Goal: Communication & Community: Ask a question

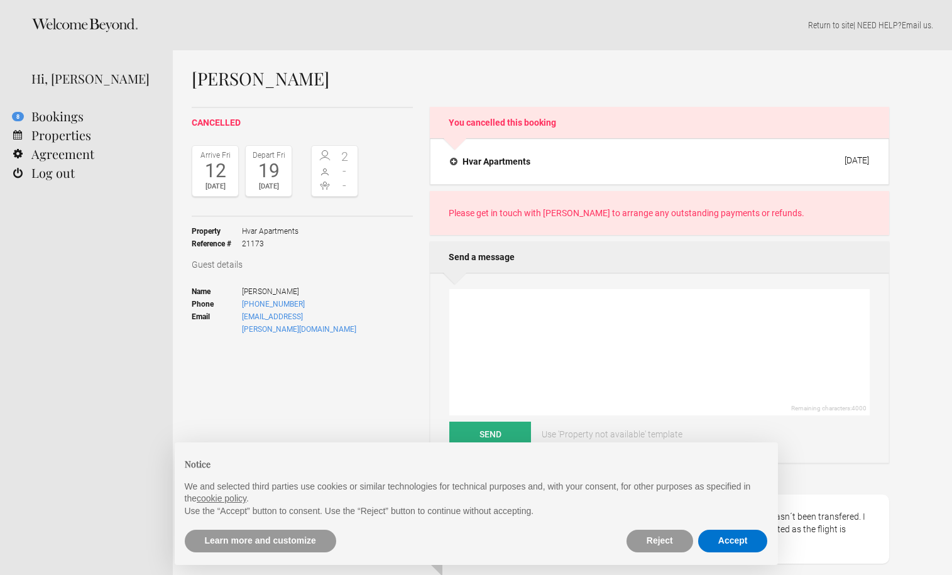
select select "EUR"
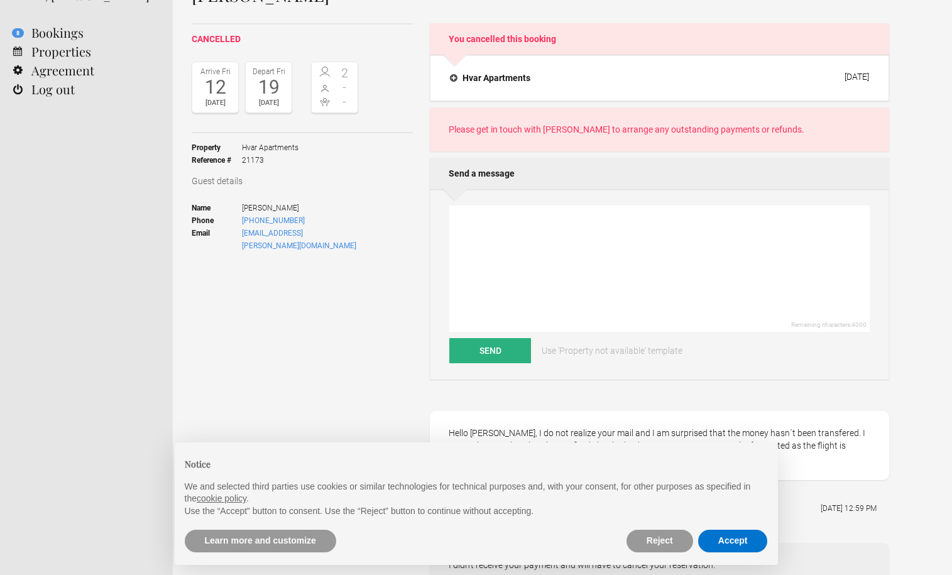
scroll to position [113, 0]
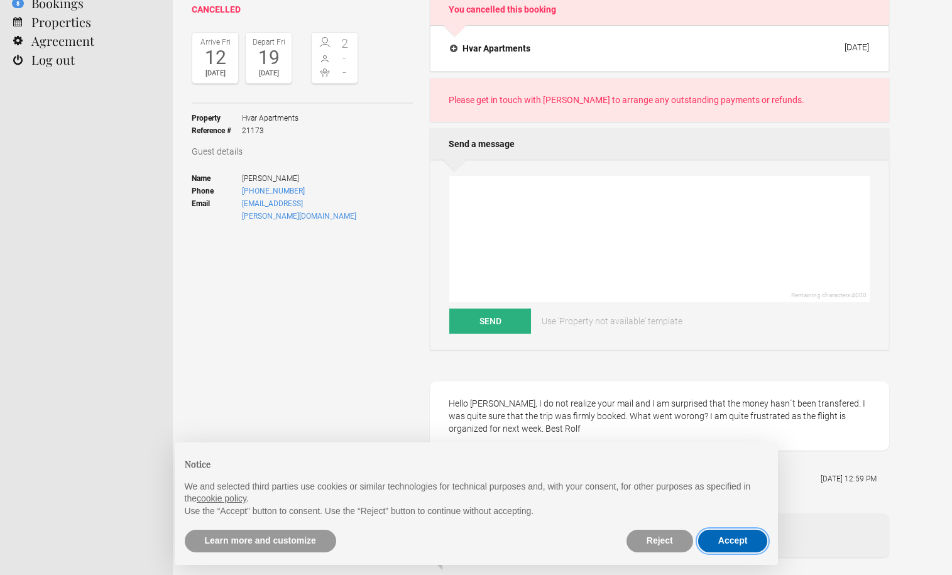
click at [740, 541] on button "Accept" at bounding box center [733, 541] width 70 height 23
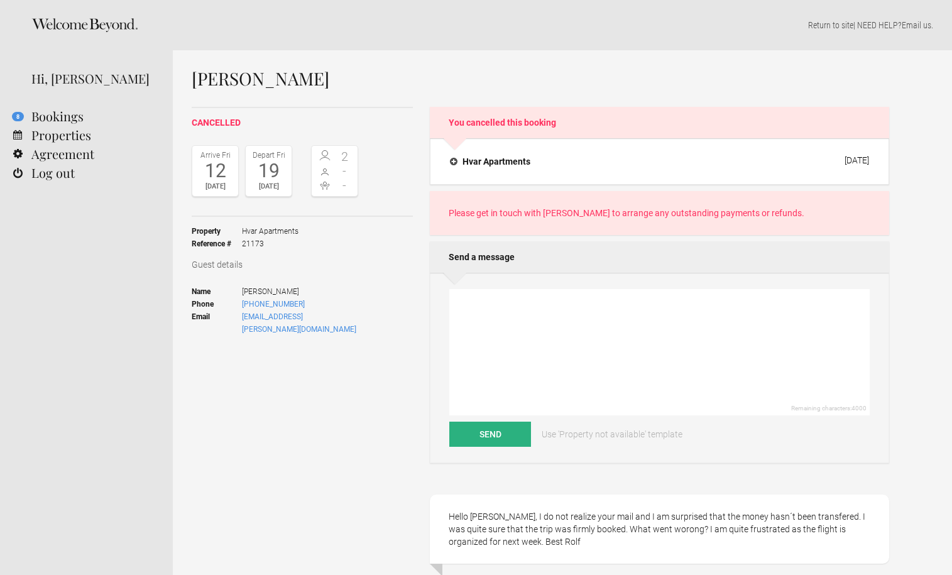
scroll to position [0, 0]
click at [517, 305] on textarea at bounding box center [660, 352] width 421 height 126
click at [455, 334] on textarea "Hi [PERSON_NAME], The payment never arrived. I sent you 3 messages and didn't g…" at bounding box center [660, 352] width 421 height 126
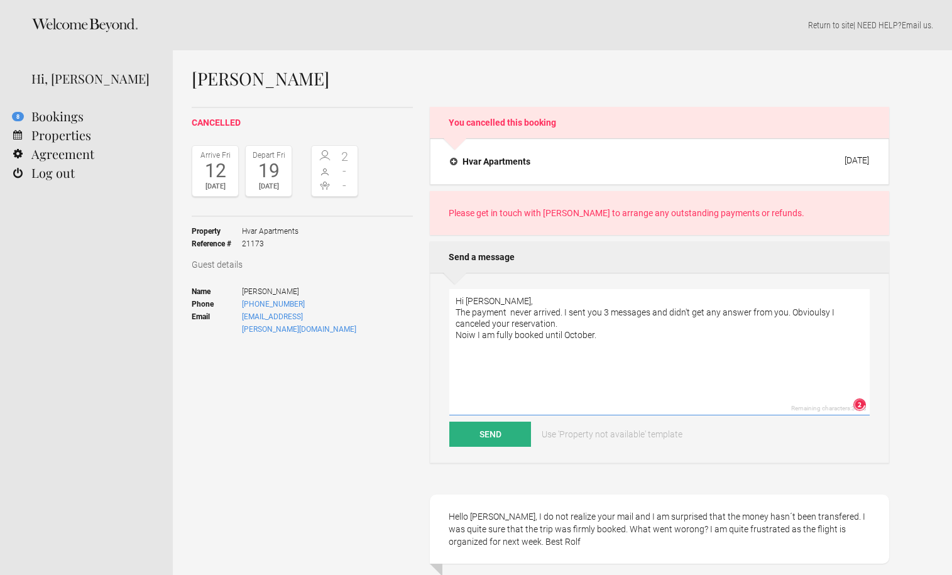
click at [611, 339] on textarea "Hi [PERSON_NAME], The payment never arrived. I sent you 3 messages and didn't g…" at bounding box center [660, 352] width 421 height 126
click at [862, 406] on lt-div at bounding box center [860, 405] width 13 height 13
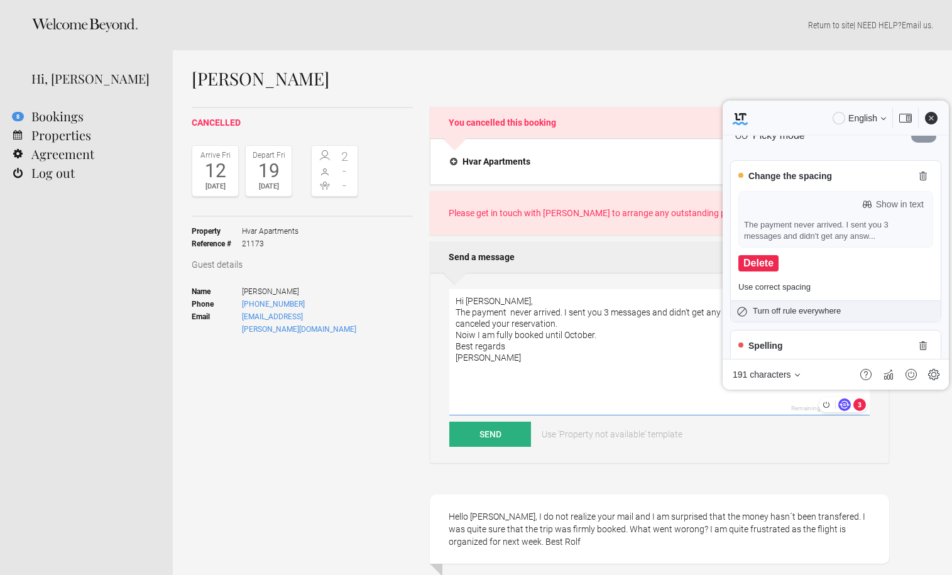
scroll to position [42, 0]
click at [757, 263] on lt-div "Delete" at bounding box center [759, 265] width 40 height 16
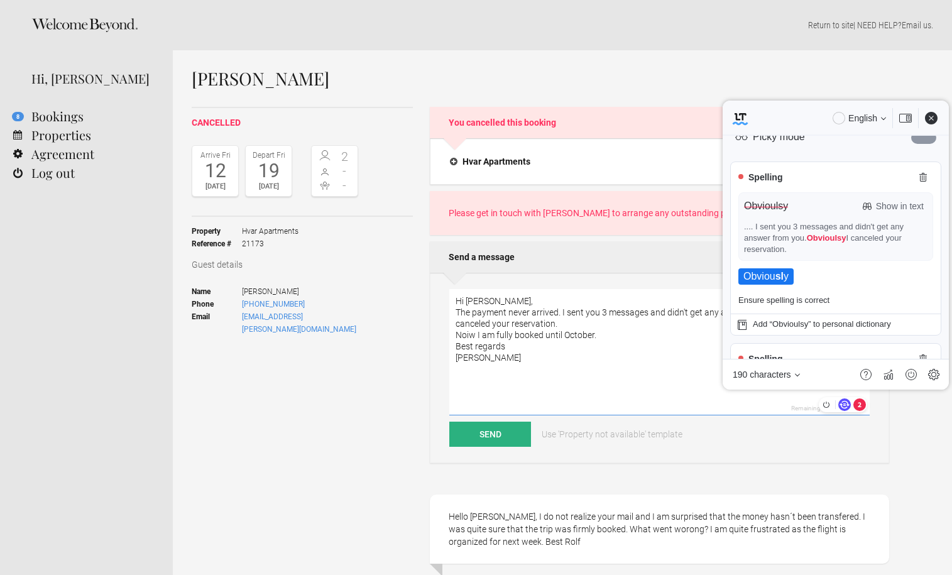
click at [768, 268] on lt-div "Obviou sl y" at bounding box center [766, 276] width 55 height 16
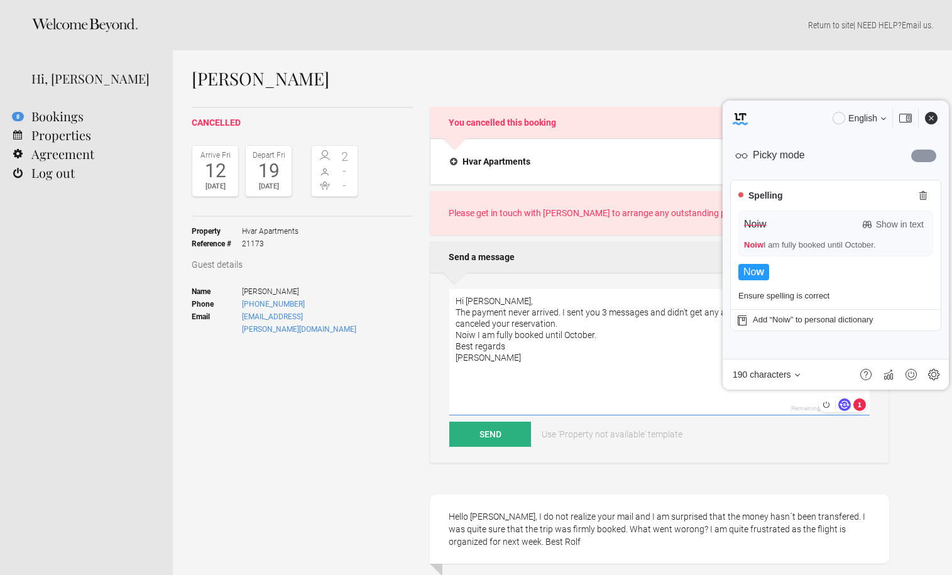
click at [758, 270] on lt-strong "w" at bounding box center [760, 272] width 8 height 11
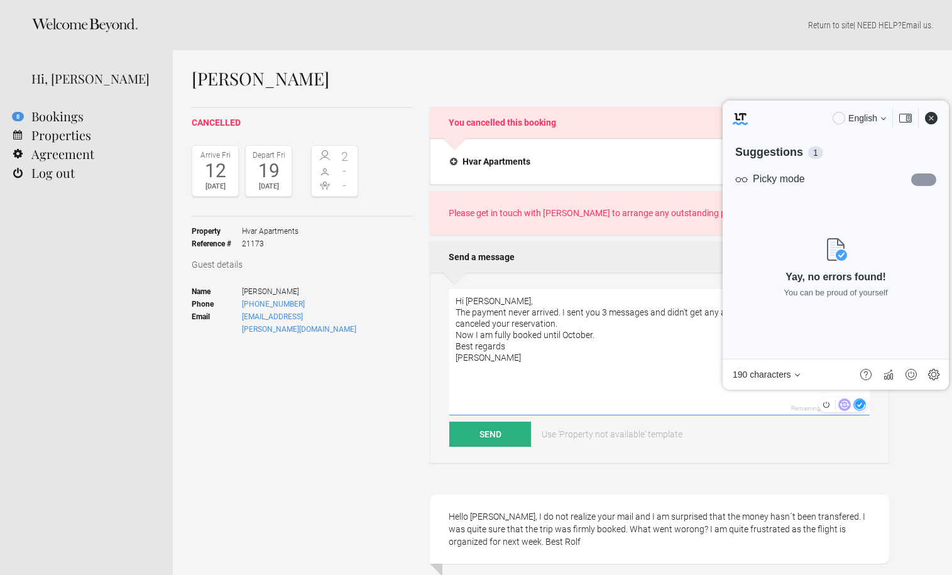
scroll to position [0, 0]
click at [663, 362] on textarea "Hi [PERSON_NAME], The payment never arrived. I sent you 3 messages and didn't g…" at bounding box center [660, 352] width 421 height 126
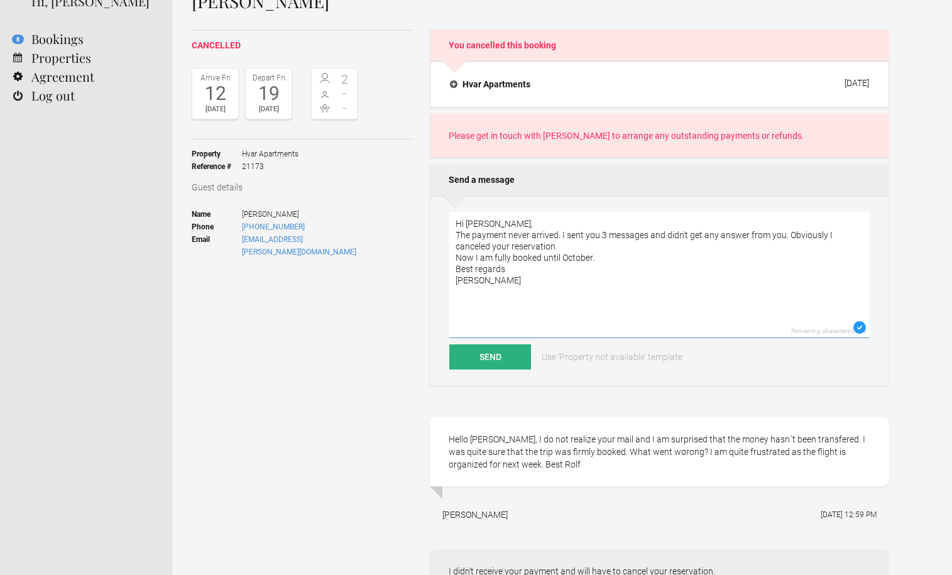
scroll to position [77, 0]
type textarea "Hi [PERSON_NAME], The payment never arrived. I sent you 3 messages and didn't g…"
click at [481, 355] on button "Send" at bounding box center [491, 357] width 82 height 25
